Goal: Information Seeking & Learning: Learn about a topic

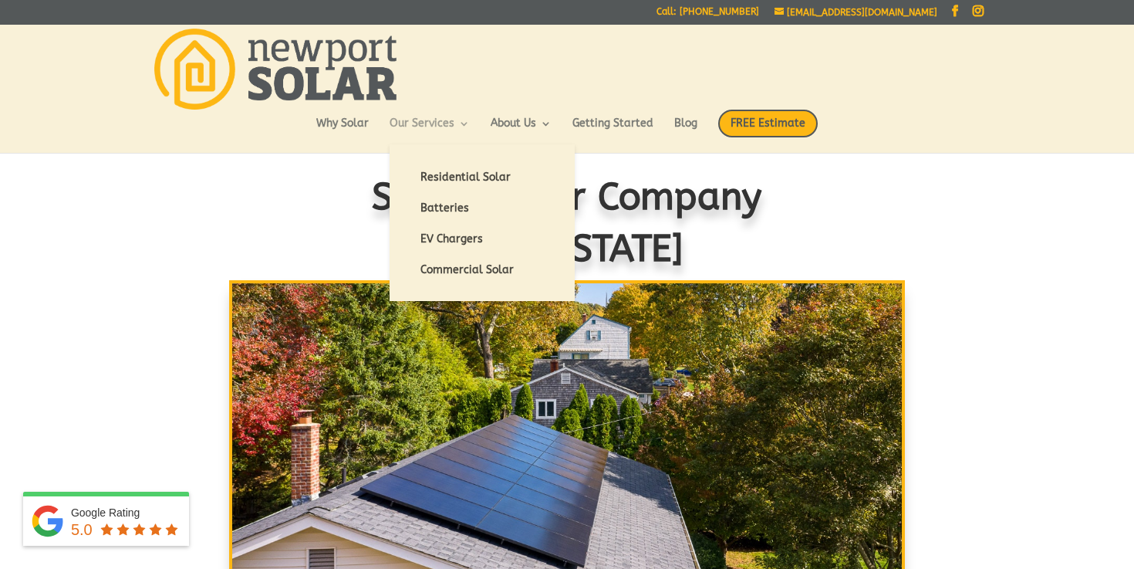
click at [433, 125] on link "Our Services" at bounding box center [430, 131] width 80 height 26
click at [464, 180] on link "Residential Solar" at bounding box center [482, 177] width 154 height 31
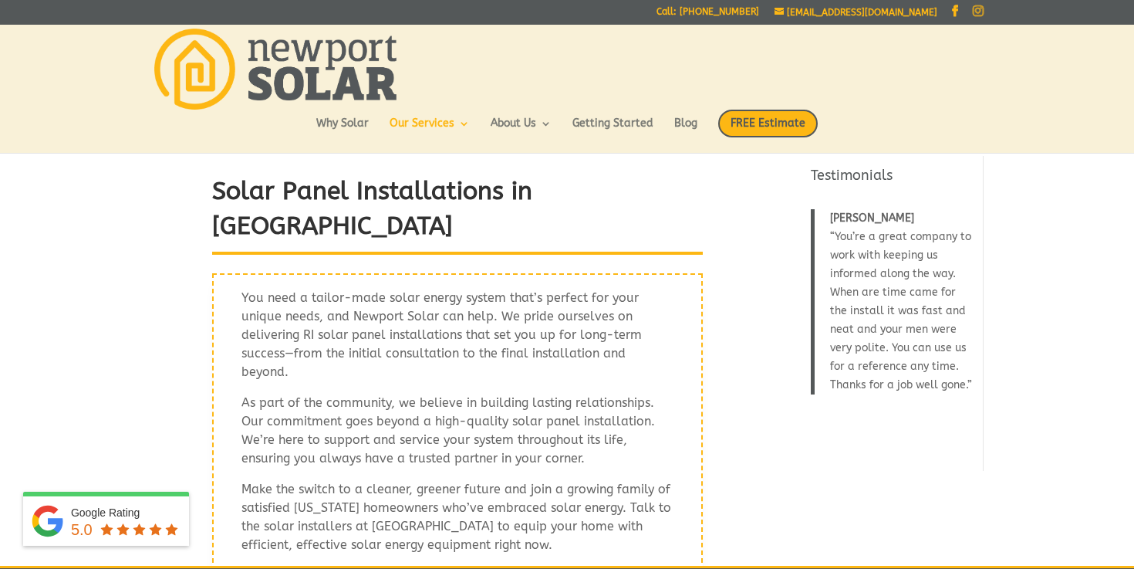
click at [978, 12] on link "Instagram" at bounding box center [978, 11] width 11 height 12
